Goal: Information Seeking & Learning: Learn about a topic

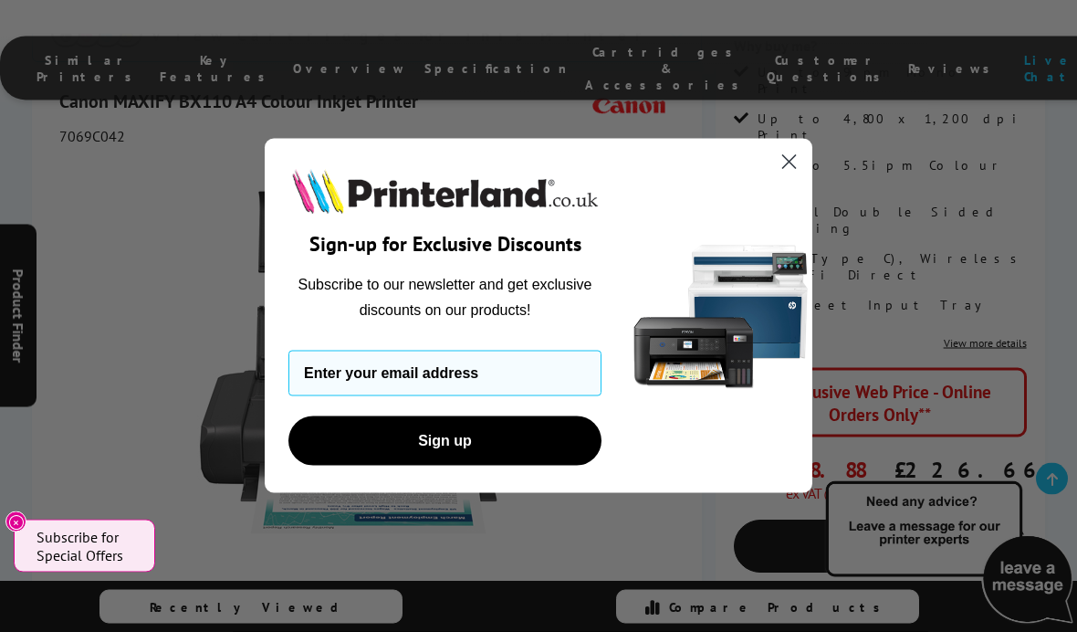
scroll to position [344, 0]
click at [785, 177] on circle "Close dialog" at bounding box center [789, 162] width 30 height 30
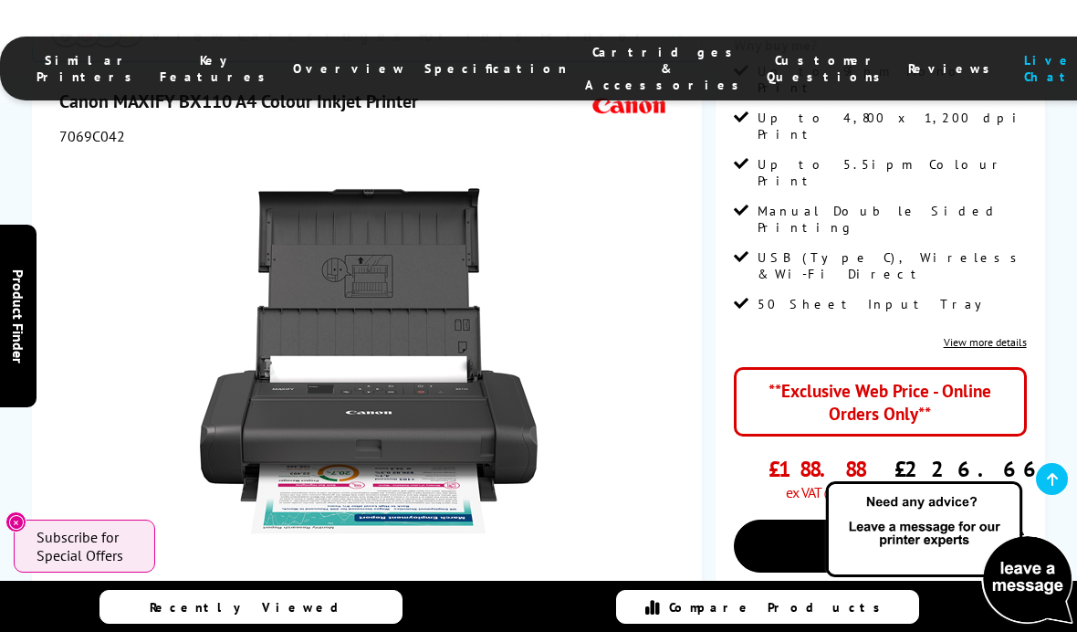
click at [11, 530] on icon "Close" at bounding box center [16, 522] width 15 height 15
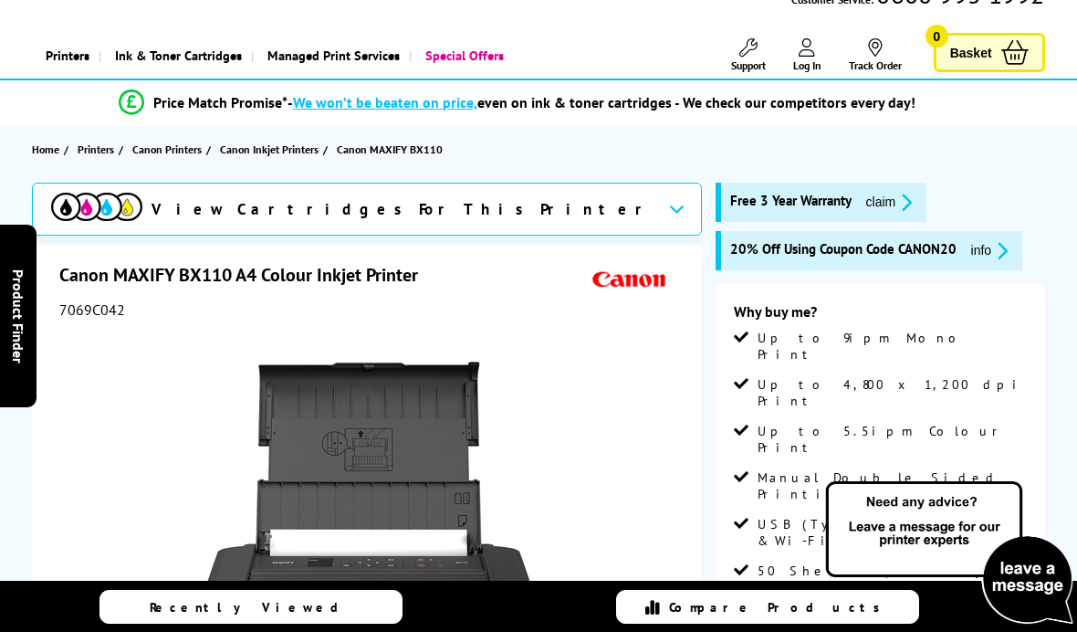
scroll to position [75, 0]
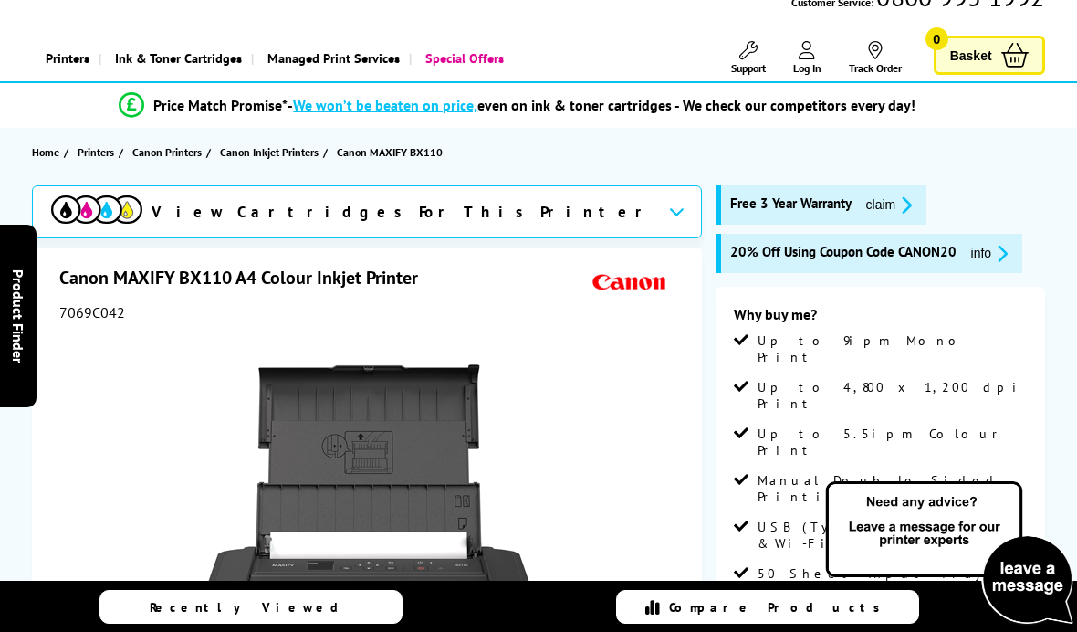
click at [903, 195] on icon "promo-description" at bounding box center [904, 204] width 16 height 19
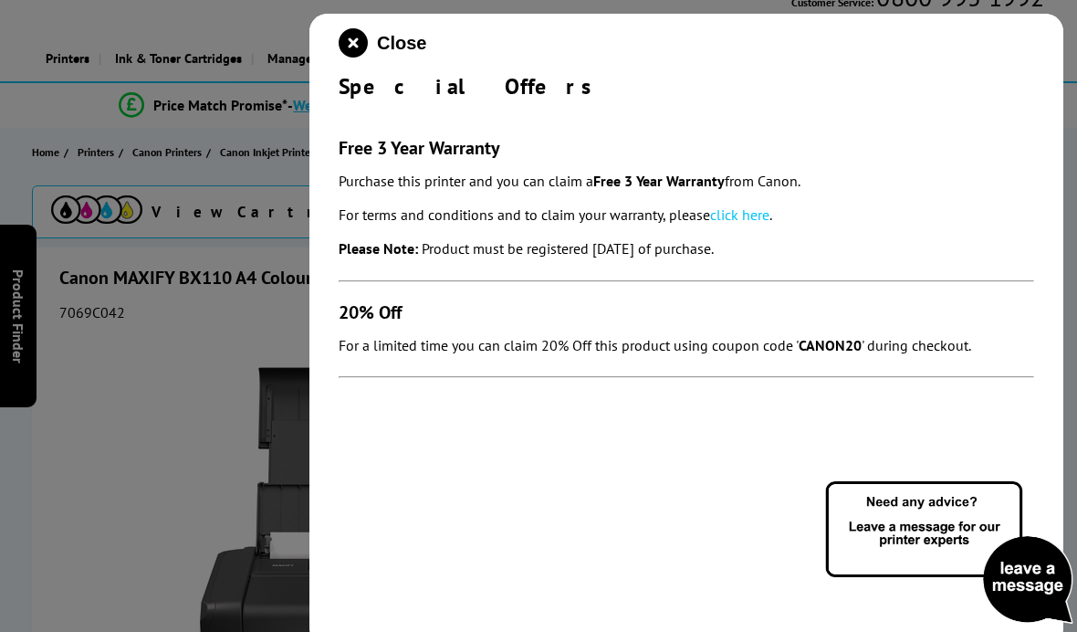
click at [358, 38] on icon "close modal" at bounding box center [353, 42] width 29 height 29
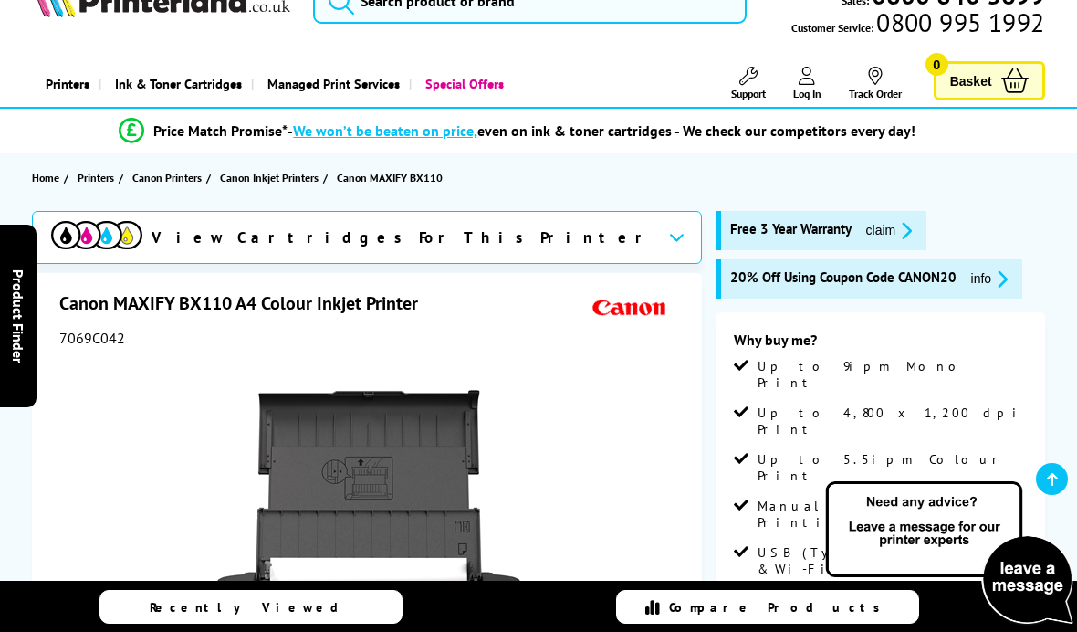
scroll to position [0, 0]
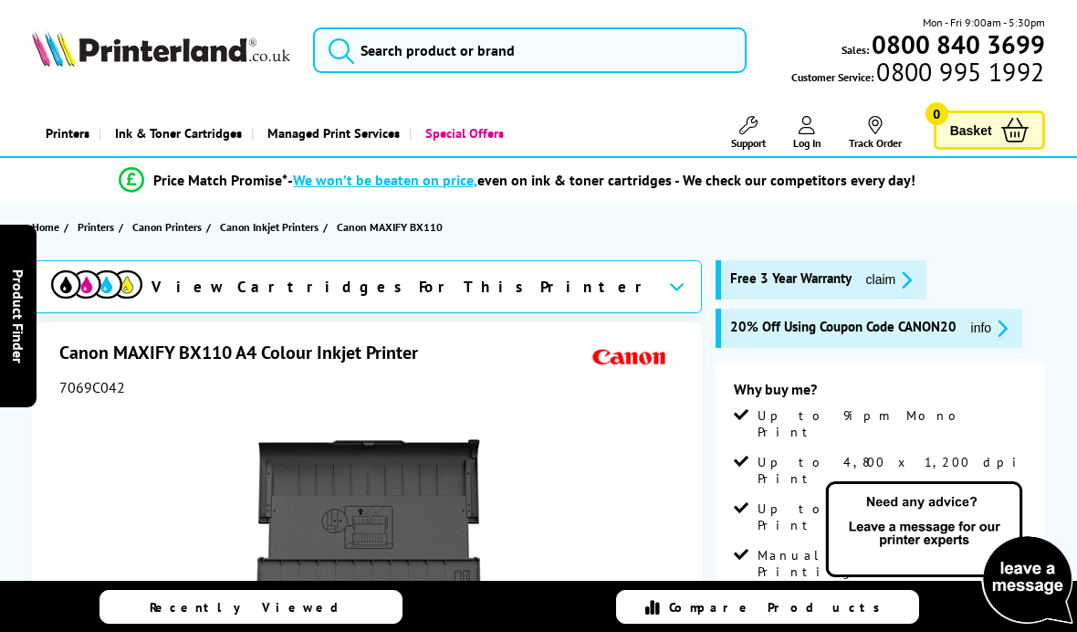
click at [995, 331] on icon "promo-description" at bounding box center [1000, 328] width 16 height 19
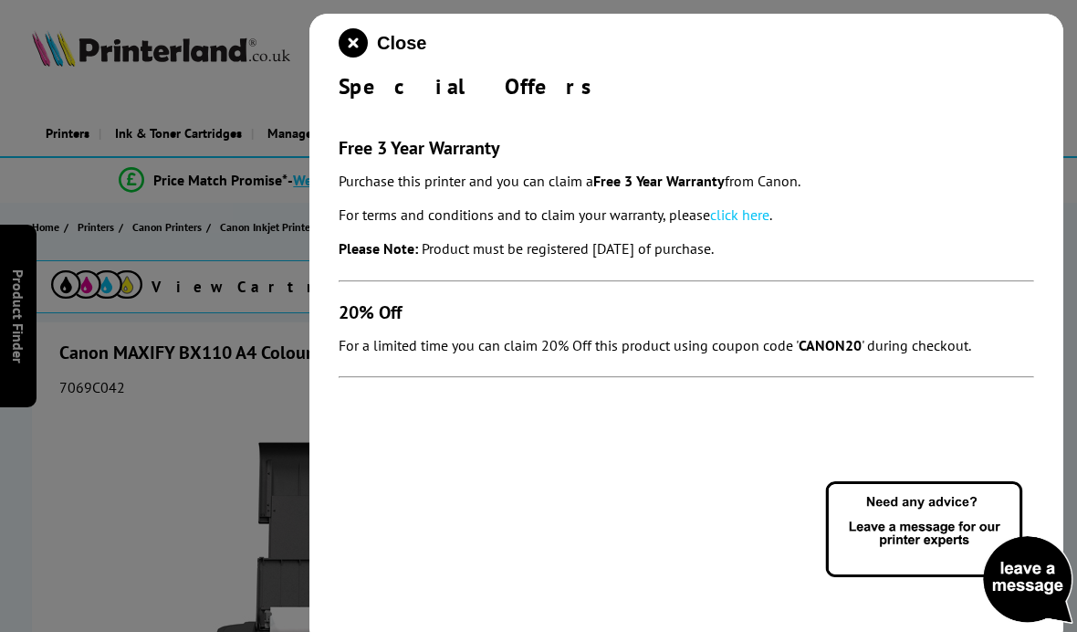
click at [367, 40] on icon "close modal" at bounding box center [353, 42] width 29 height 29
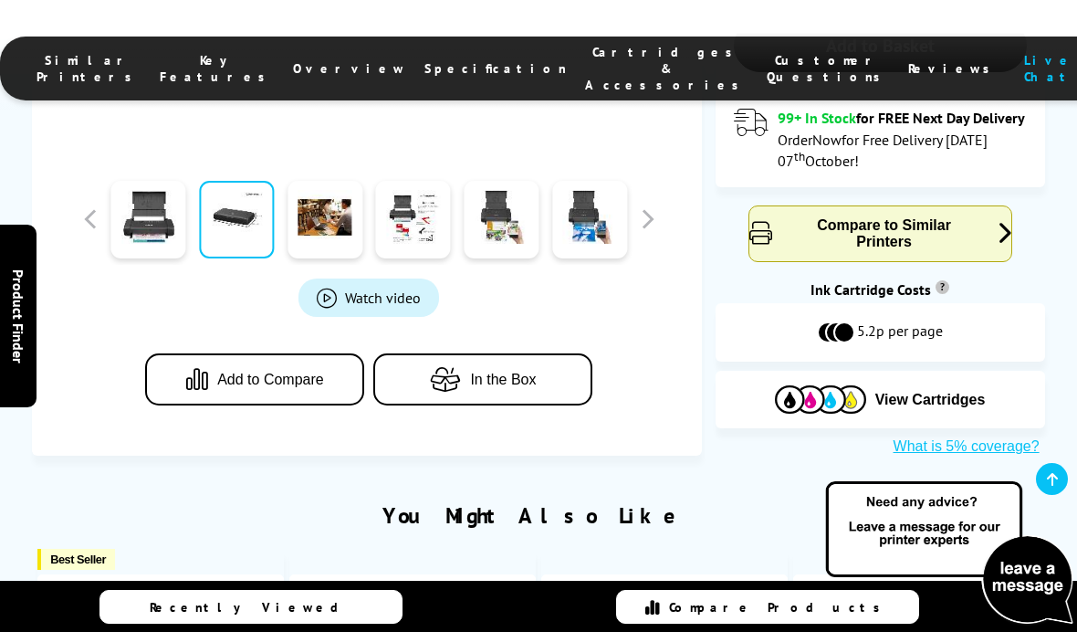
scroll to position [838, 0]
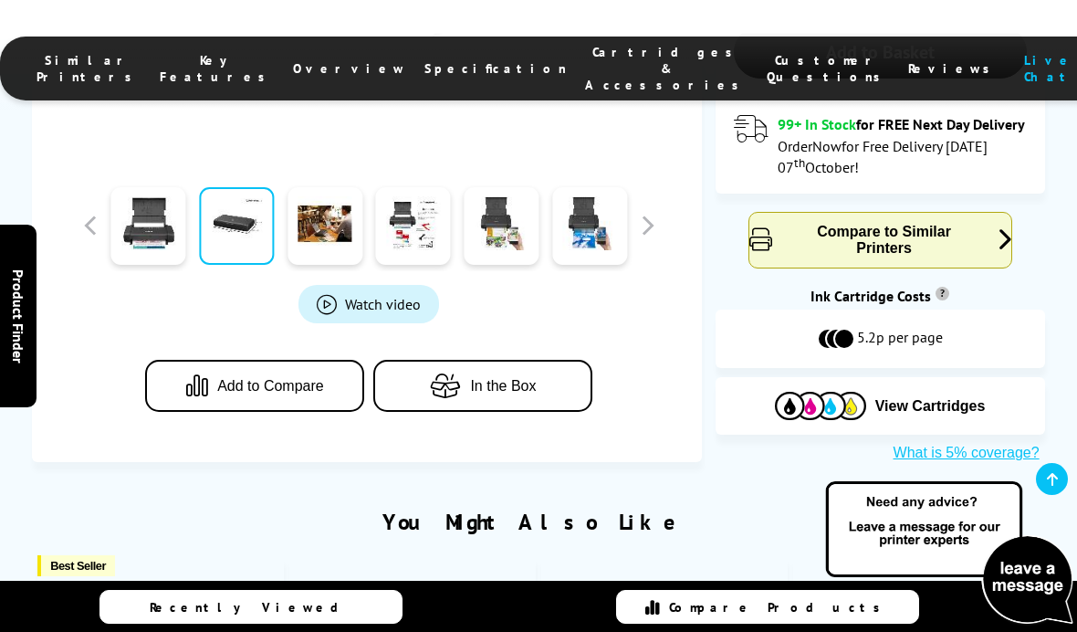
click at [520, 378] on span "In the Box" at bounding box center [503, 386] width 66 height 16
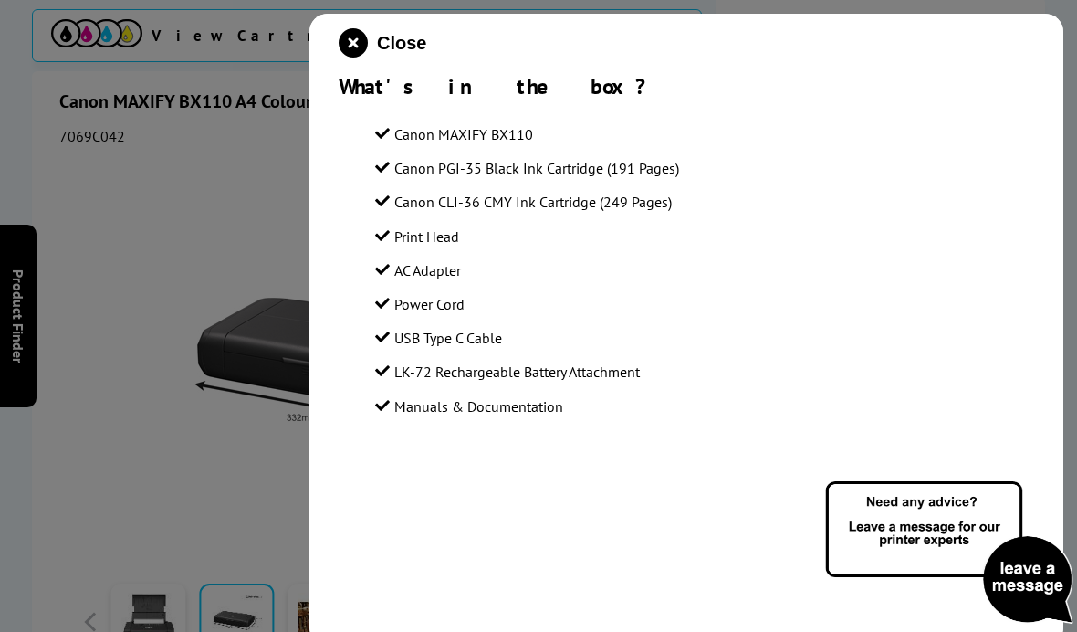
click at [367, 38] on icon "close modal" at bounding box center [353, 42] width 29 height 29
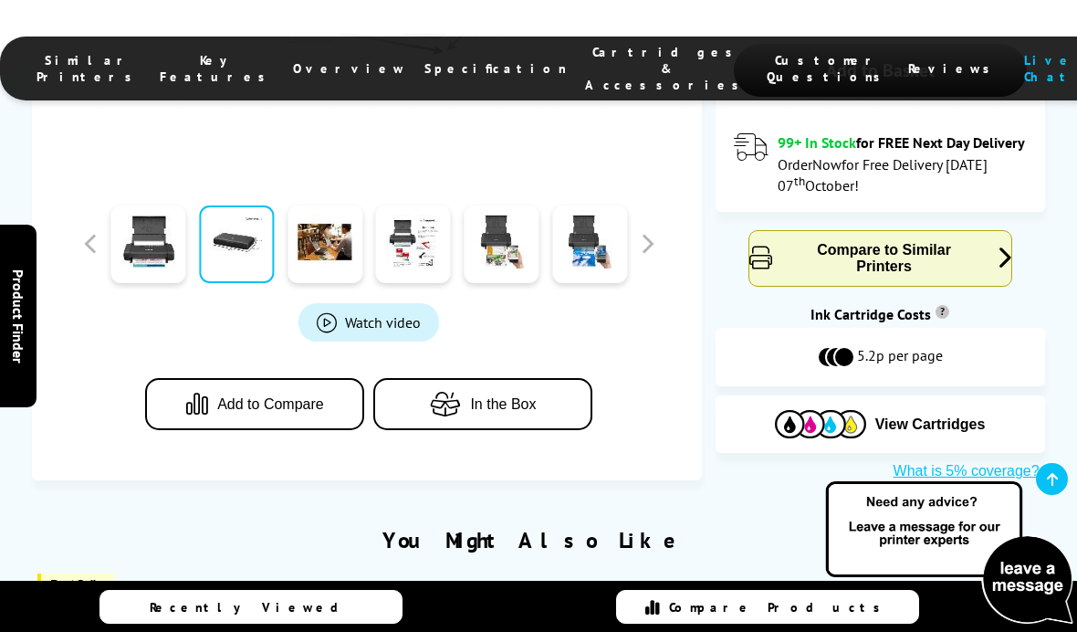
scroll to position [828, 0]
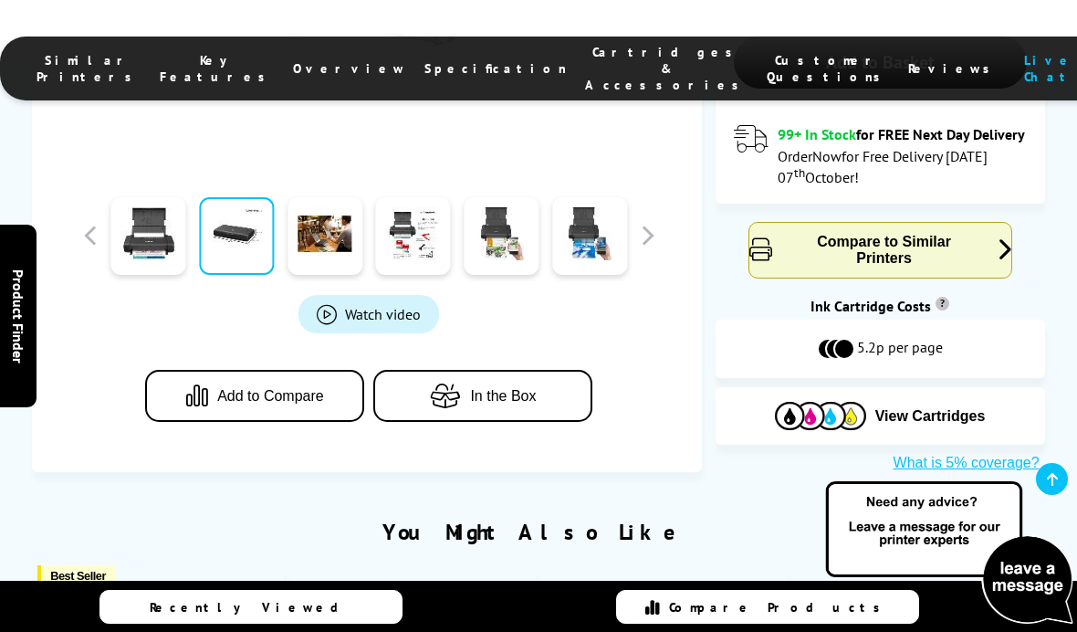
click at [339, 304] on span "Product_All_Videos" at bounding box center [329, 314] width 25 height 20
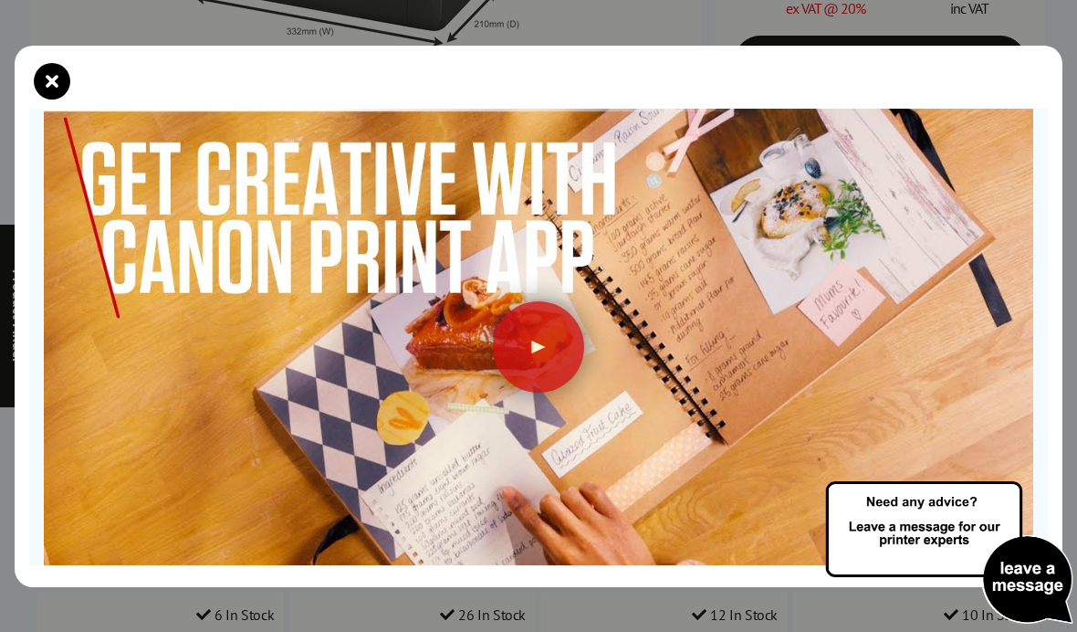
scroll to position [161, 0]
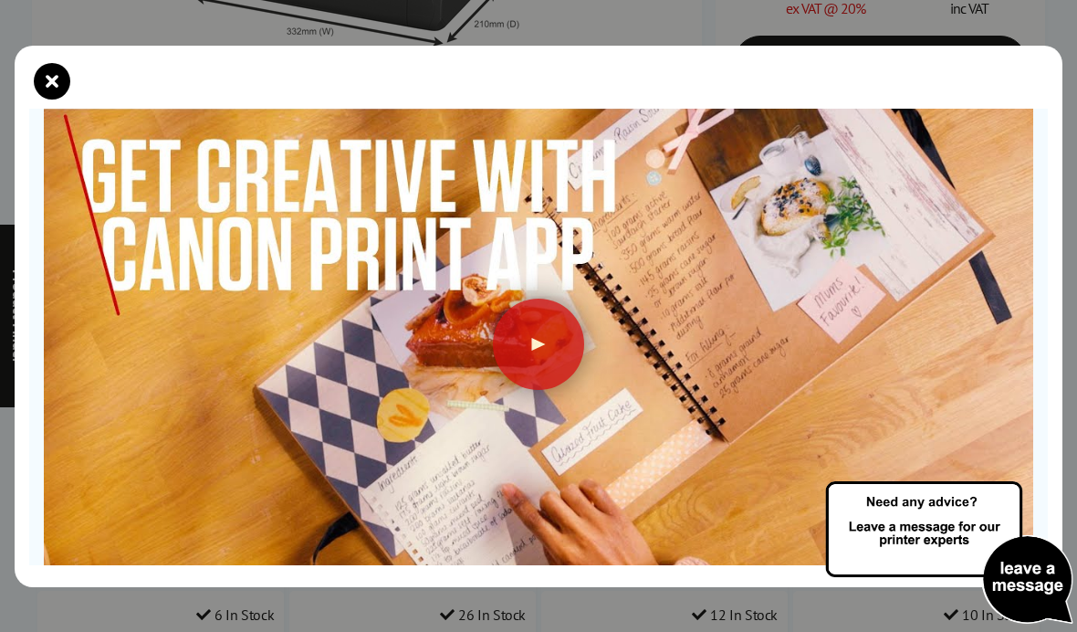
click at [534, 310] on div at bounding box center [538, 344] width 91 height 91
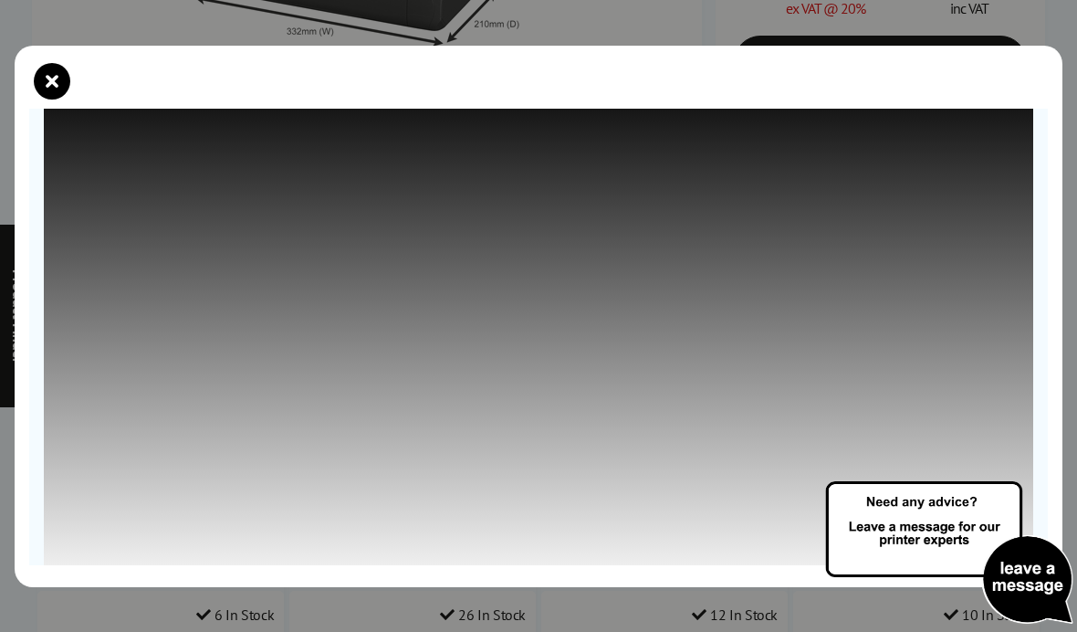
scroll to position [173, 0]
click at [65, 63] on icon "close modal" at bounding box center [52, 81] width 37 height 37
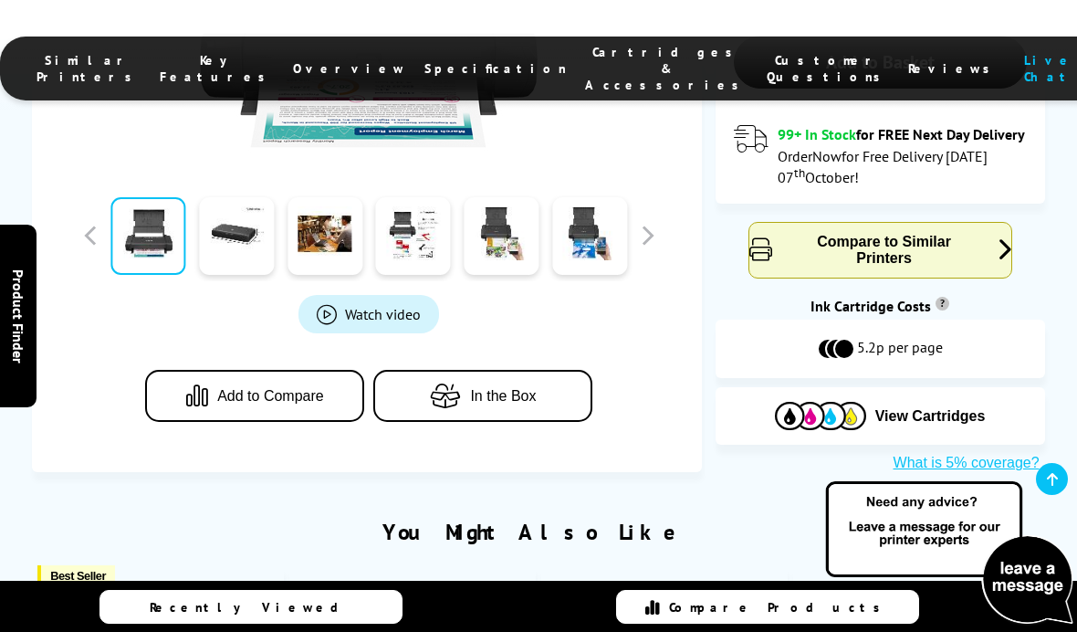
click at [387, 305] on span "Watch video" at bounding box center [383, 314] width 76 height 18
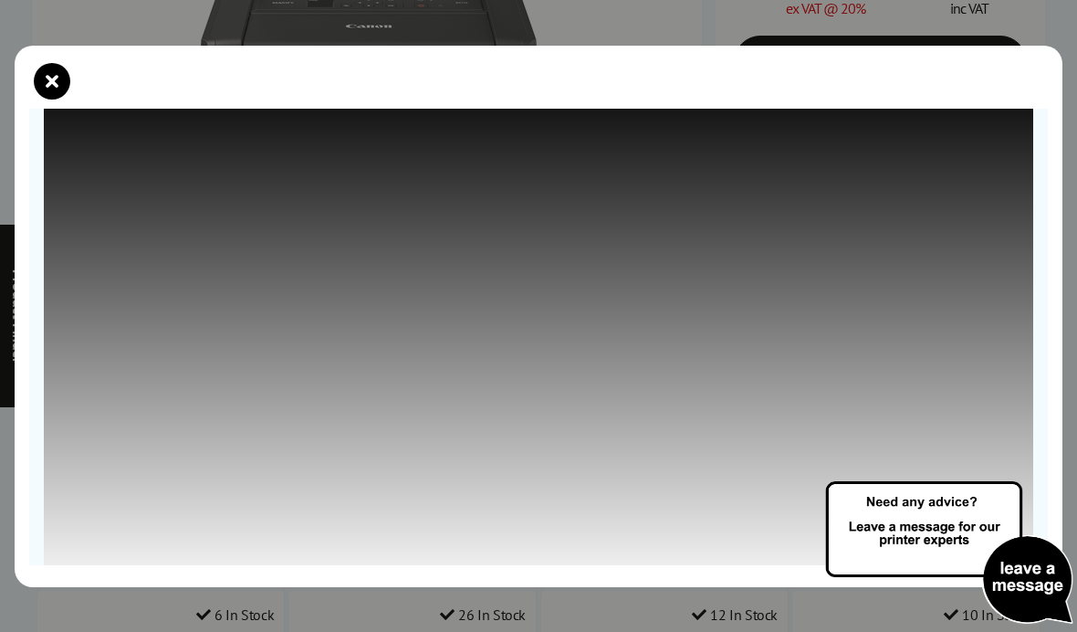
click at [55, 63] on icon "close modal" at bounding box center [52, 81] width 37 height 37
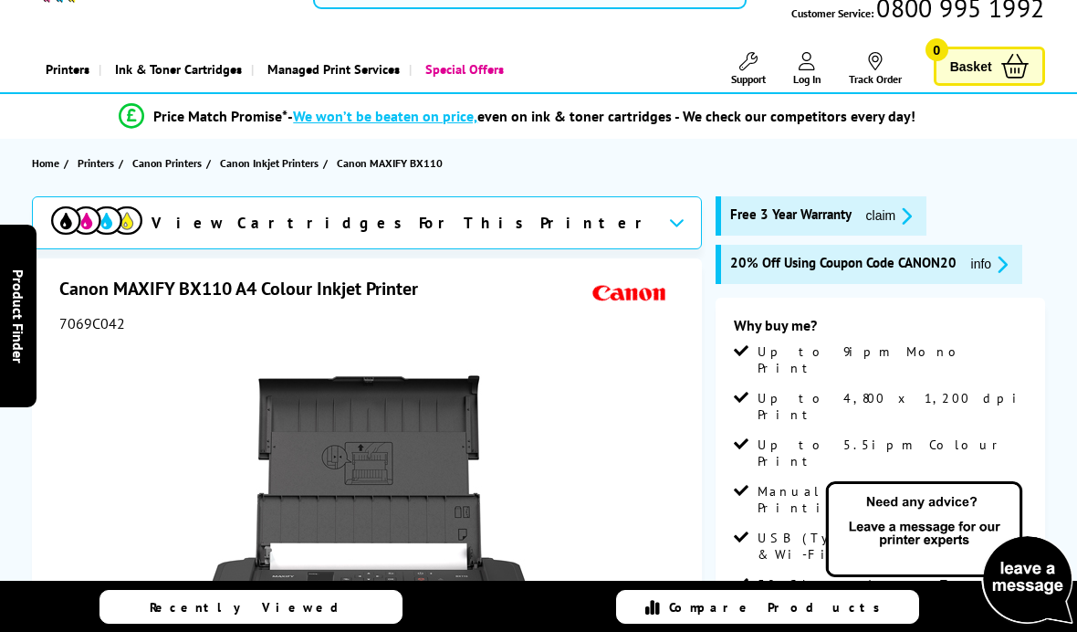
scroll to position [0, 0]
